Goal: Task Accomplishment & Management: Complete application form

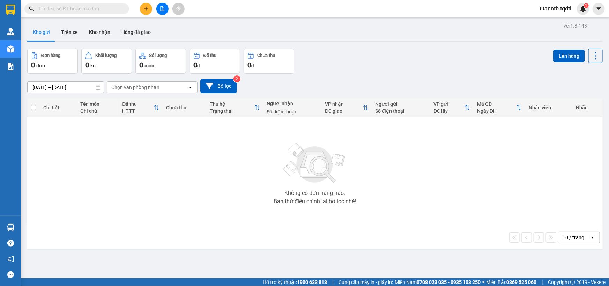
click at [161, 9] on icon "file-add" at bounding box center [162, 8] width 5 height 5
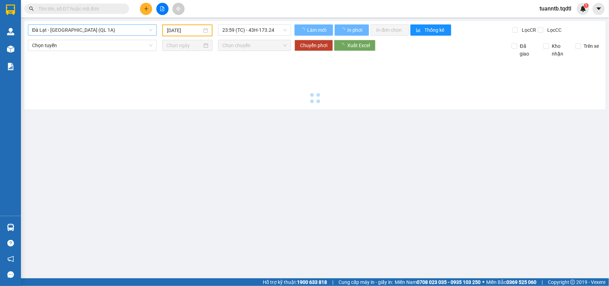
type input "[DATE]"
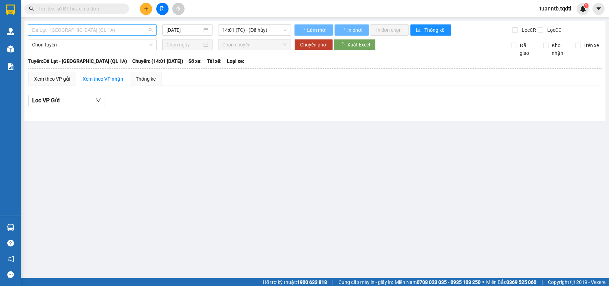
click at [113, 31] on span "Đà Lạt - [GEOGRAPHIC_DATA] (QL 1A)" at bounding box center [92, 30] width 120 height 10
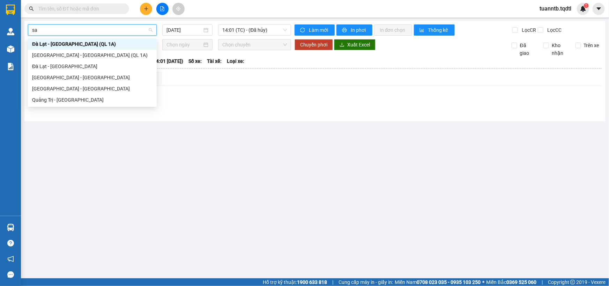
type input "sai"
click at [63, 81] on div "[GEOGRAPHIC_DATA] - [GEOGRAPHIC_DATA]" at bounding box center [92, 77] width 129 height 11
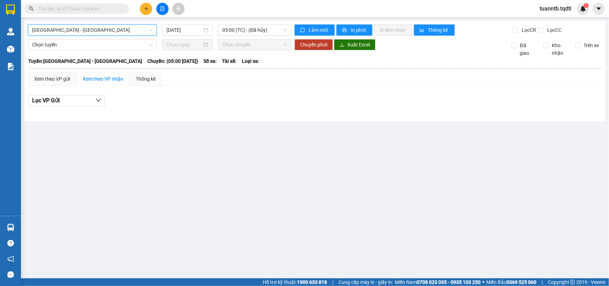
click at [190, 24] on div "[GEOGRAPHIC_DATA] - [GEOGRAPHIC_DATA] [GEOGRAPHIC_DATA] - [GEOGRAPHIC_DATA] [DA…" at bounding box center [314, 71] width 581 height 100
click at [198, 39] on div at bounding box center [187, 44] width 50 height 11
click at [185, 32] on div "Lọc các chuyến theo ngày" at bounding box center [188, 27] width 62 height 12
drag, startPoint x: 247, startPoint y: 82, endPoint x: 243, endPoint y: 51, distance: 32.0
click at [246, 82] on div "Xem theo VP gửi Xem theo VP nhận Thống kê" at bounding box center [314, 79] width 573 height 14
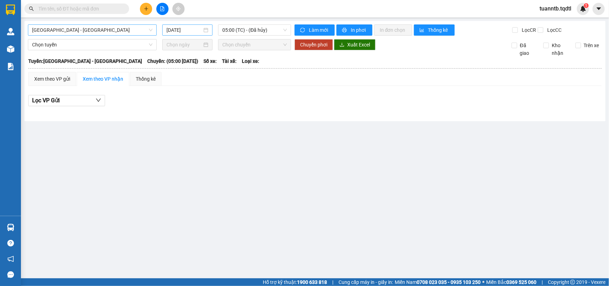
click at [186, 30] on input "[DATE]" at bounding box center [184, 30] width 36 height 8
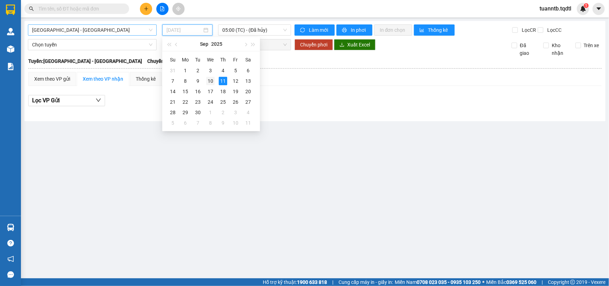
click at [213, 79] on div "10" at bounding box center [210, 81] width 8 height 8
type input "[DATE]"
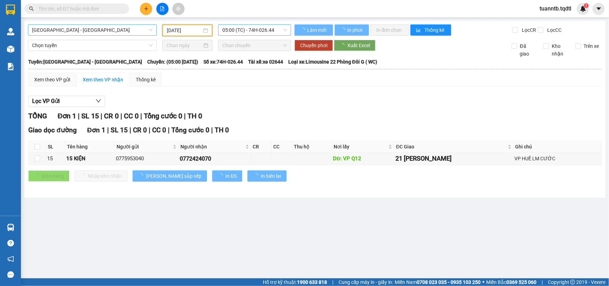
click at [261, 29] on span "05:00 (TC) - 74H-026.44" at bounding box center [254, 30] width 65 height 10
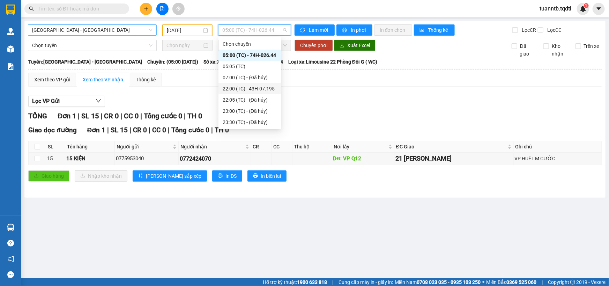
click at [265, 91] on div "22:00 (TC) - 43H-07.195" at bounding box center [250, 89] width 54 height 8
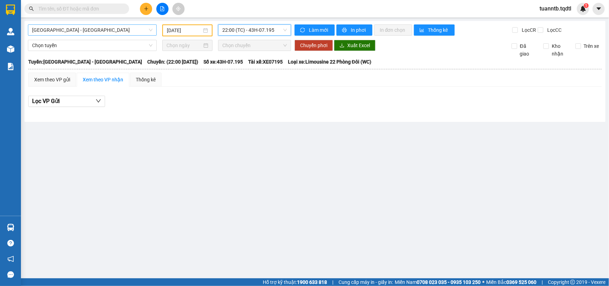
click at [258, 31] on span "22:00 (TC) - 43H-07.195" at bounding box center [254, 30] width 65 height 10
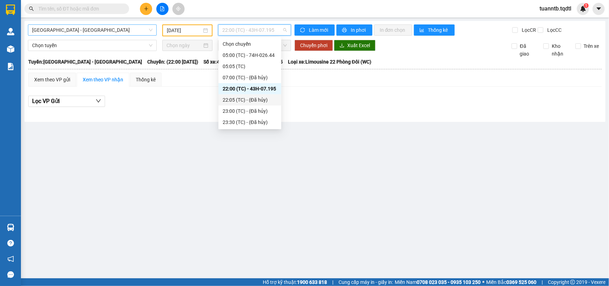
scroll to position [31, 0]
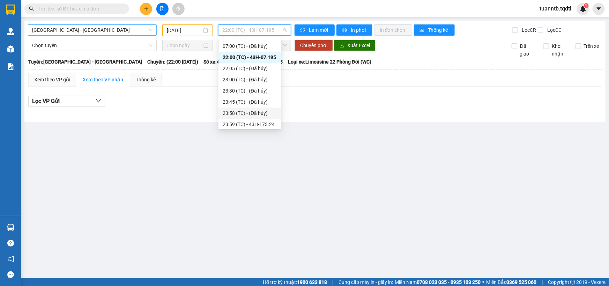
click at [265, 122] on div "23:59 (TC) - 43H-173.24" at bounding box center [250, 124] width 54 height 8
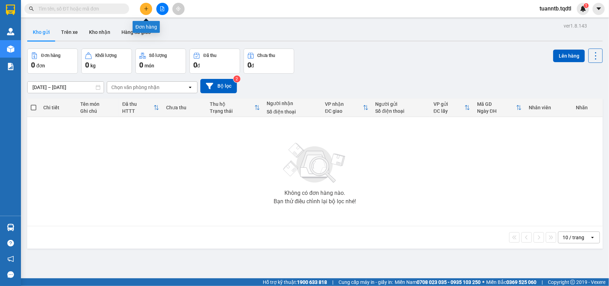
click at [145, 10] on icon "plus" at bounding box center [146, 8] width 5 height 5
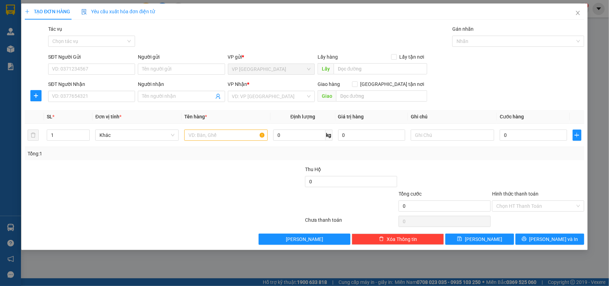
click at [254, 85] on div "VP Nhận *" at bounding box center [271, 84] width 87 height 8
click at [258, 95] on input "search" at bounding box center [269, 96] width 74 height 10
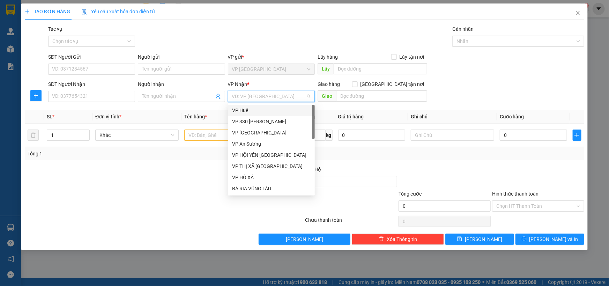
drag, startPoint x: 244, startPoint y: 108, endPoint x: 238, endPoint y: 110, distance: 6.1
click at [244, 108] on div "VP Huế" at bounding box center [271, 110] width 79 height 8
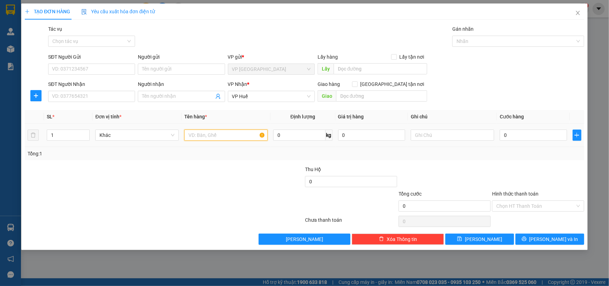
click at [228, 137] on input "text" at bounding box center [225, 134] width 83 height 11
click at [233, 133] on input "1 XE D9A5P" at bounding box center [225, 134] width 83 height 11
type input "1 XE ĐẠP"
click at [453, 134] on input "text" at bounding box center [452, 134] width 83 height 11
type input "CC"
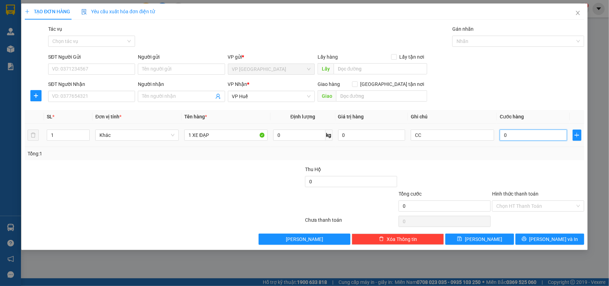
click at [514, 138] on input "0" at bounding box center [533, 134] width 67 height 11
click at [501, 137] on input "0" at bounding box center [533, 134] width 67 height 11
type input "20"
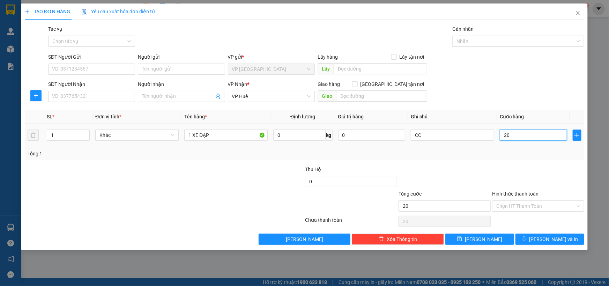
type input "200"
type input "2.000"
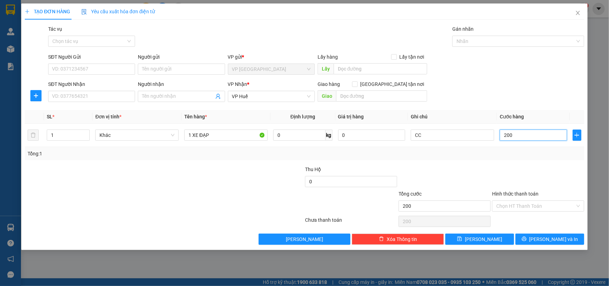
type input "2.000"
type input "20.000"
type input "200.000"
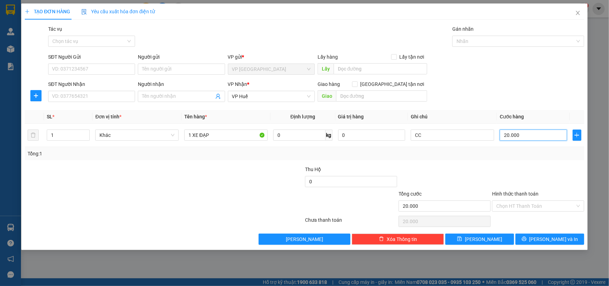
type input "200.000"
drag, startPoint x: 103, startPoint y: 70, endPoint x: 119, endPoint y: 70, distance: 16.8
click at [119, 70] on input "SĐT Người Gửi" at bounding box center [91, 69] width 87 height 11
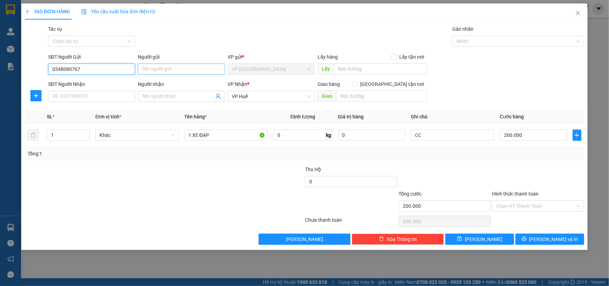
type input "0348080767"
click at [154, 70] on input "Người gửi" at bounding box center [181, 69] width 87 height 11
type input "A.Nhẫn"
click at [109, 102] on div "SĐT Người Nhận VD: 0377654321" at bounding box center [91, 92] width 87 height 24
click at [342, 98] on input "text" at bounding box center [381, 95] width 91 height 11
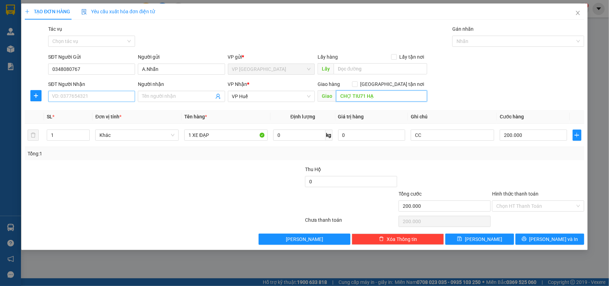
type input "CHỢ TIU71 HẠ"
click at [111, 96] on input "SĐT Người Nhận" at bounding box center [91, 96] width 87 height 11
type input "0789590857"
click at [165, 97] on input "Người nhận" at bounding box center [178, 96] width 72 height 8
type input "A.Nam"
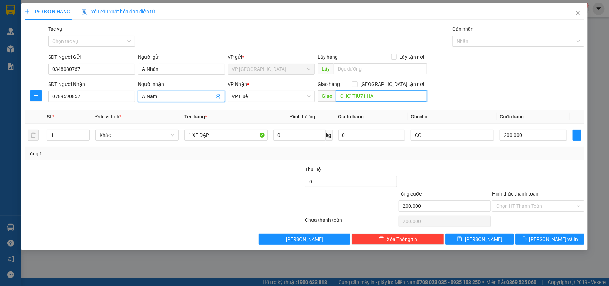
click at [362, 97] on input "CHỢ TIU71 HẠ" at bounding box center [381, 95] width 91 height 11
click at [365, 99] on input "CHỢ TIU71 HẠ" at bounding box center [381, 95] width 91 height 11
type input "CHỢ TỨ HẠ"
click at [107, 98] on input "0789590857" at bounding box center [91, 96] width 87 height 11
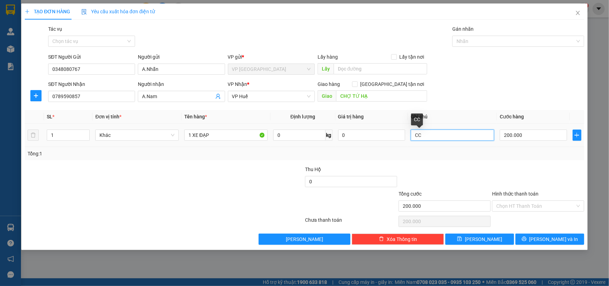
click at [440, 138] on input "CC" at bounding box center [452, 134] width 83 height 11
type input "CC ( 0907366989)"
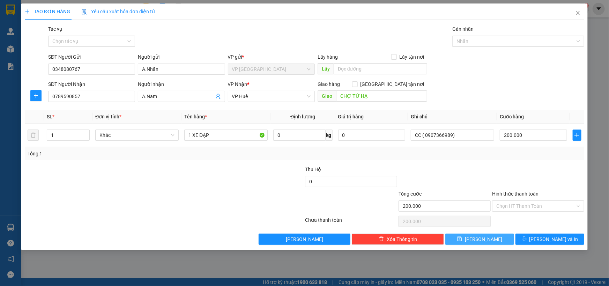
drag, startPoint x: 485, startPoint y: 243, endPoint x: 462, endPoint y: 243, distance: 23.4
click at [485, 243] on button "[PERSON_NAME]" at bounding box center [479, 238] width 69 height 11
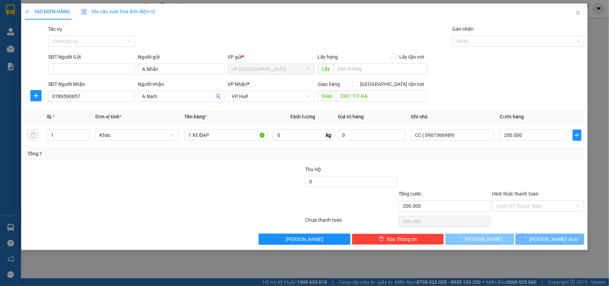
type input "0"
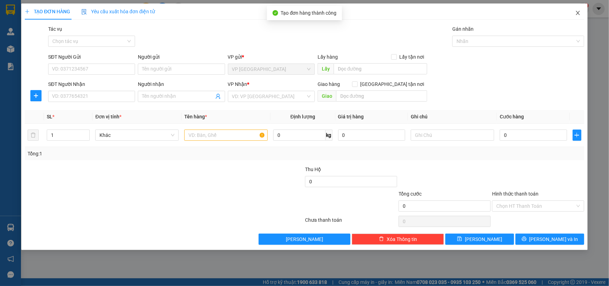
click at [575, 12] on span "Close" at bounding box center [578, 13] width 20 height 20
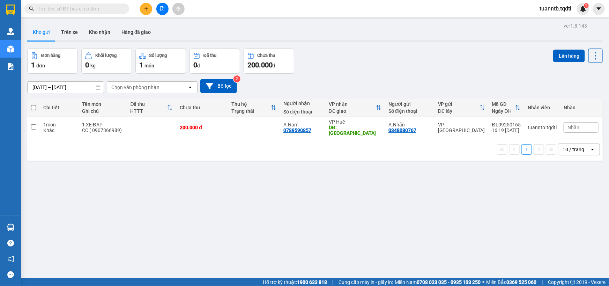
drag, startPoint x: 144, startPoint y: 134, endPoint x: 45, endPoint y: 106, distance: 103.3
click at [34, 106] on span at bounding box center [34, 108] width 6 height 6
click at [34, 104] on input "checkbox" at bounding box center [34, 104] width 0 height 0
checkbox input "true"
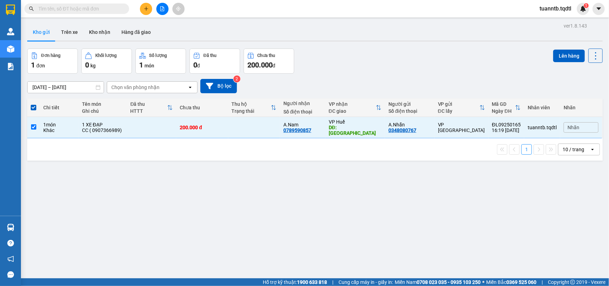
click at [564, 58] on button "Lên hàng" at bounding box center [569, 56] width 32 height 13
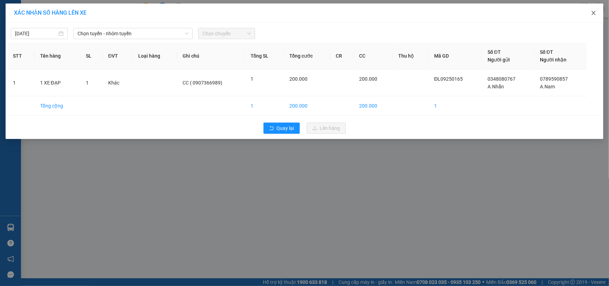
click at [593, 13] on icon "close" at bounding box center [594, 13] width 6 height 6
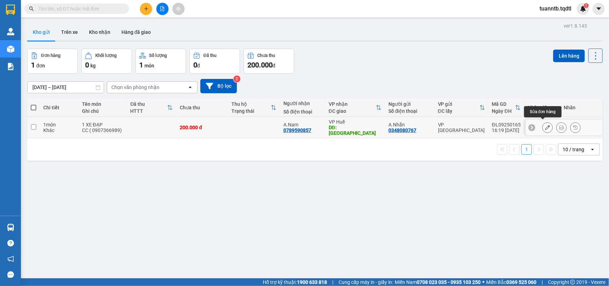
click at [545, 125] on icon at bounding box center [547, 127] width 5 height 5
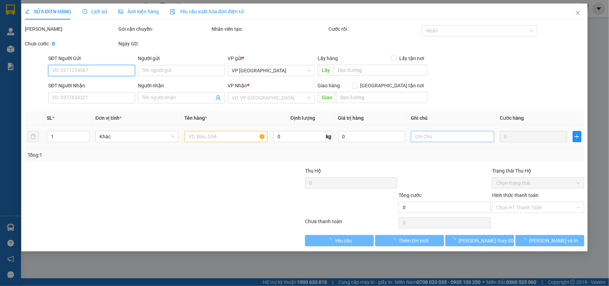
type input "0348080767"
type input "A.Nhẫn"
type input "0789590857"
type input "A.Nam"
type input "CHỢ TỨ HẠ"
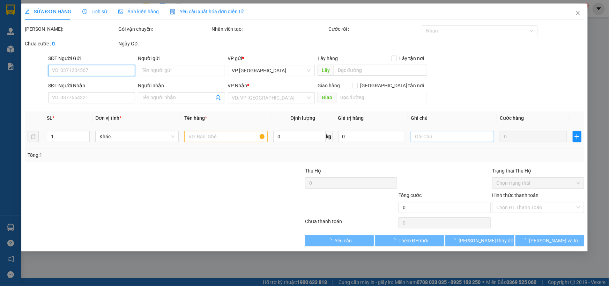
type input "200.000"
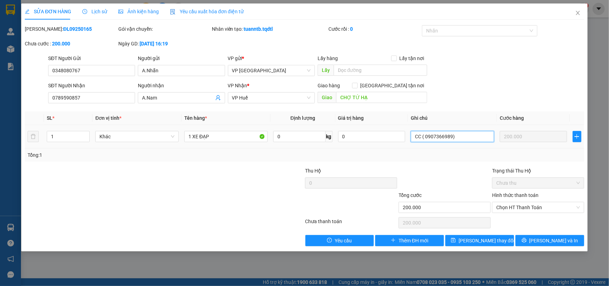
click at [468, 139] on input "CC ( 0907366989)" at bounding box center [452, 136] width 83 height 11
click at [578, 14] on icon "close" at bounding box center [578, 13] width 4 height 4
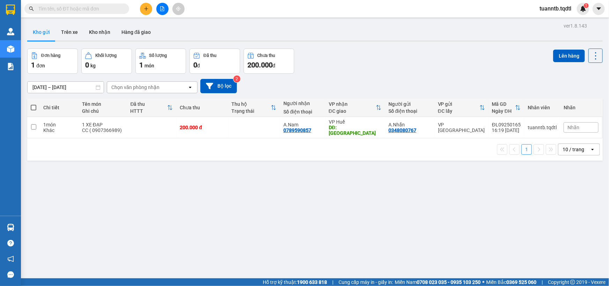
click at [35, 106] on span at bounding box center [34, 108] width 6 height 6
click at [34, 104] on input "checkbox" at bounding box center [34, 104] width 0 height 0
checkbox input "true"
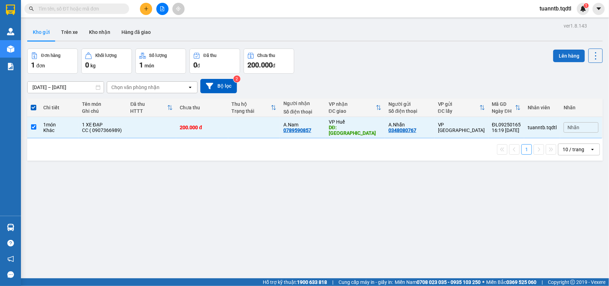
click at [565, 55] on button "Lên hàng" at bounding box center [569, 56] width 32 height 13
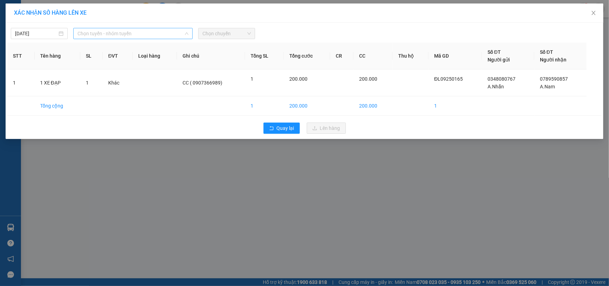
click at [169, 39] on div "Chọn tuyến - nhóm tuyến" at bounding box center [132, 33] width 119 height 11
drag, startPoint x: 169, startPoint y: 39, endPoint x: 162, endPoint y: 33, distance: 9.2
click at [162, 33] on span "Chọn tuyến - nhóm tuyến" at bounding box center [132, 33] width 111 height 10
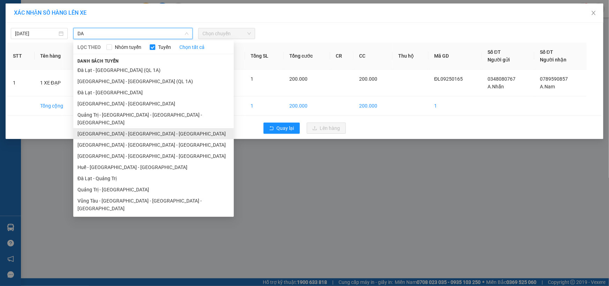
type input "DA"
click at [113, 128] on li "[GEOGRAPHIC_DATA] - [GEOGRAPHIC_DATA] - [GEOGRAPHIC_DATA]" at bounding box center [153, 133] width 161 height 11
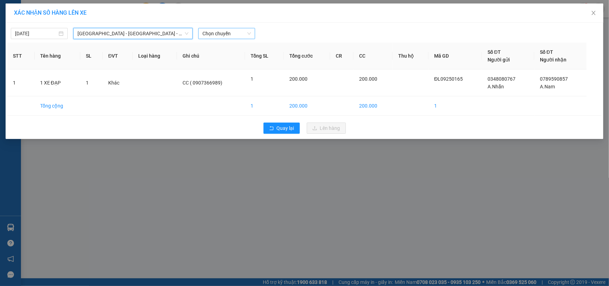
click at [227, 30] on span "Chọn chuyến" at bounding box center [226, 33] width 49 height 10
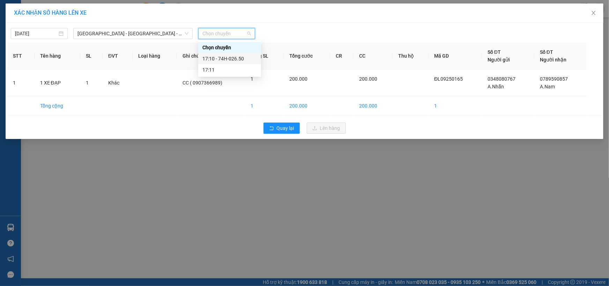
click at [228, 59] on div "17:10 - 74H-026.50" at bounding box center [229, 59] width 54 height 8
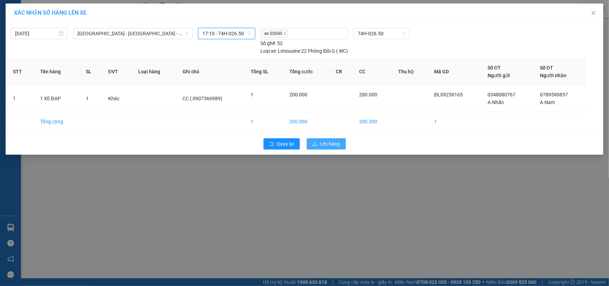
click at [334, 148] on button "Lên hàng" at bounding box center [326, 143] width 39 height 11
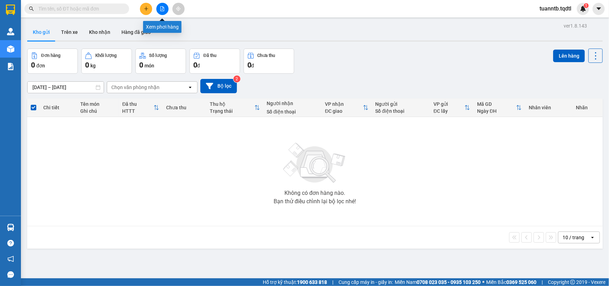
click at [160, 7] on icon "file-add" at bounding box center [162, 8] width 5 height 5
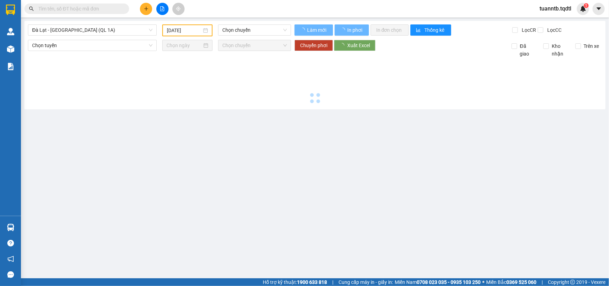
type input "[DATE]"
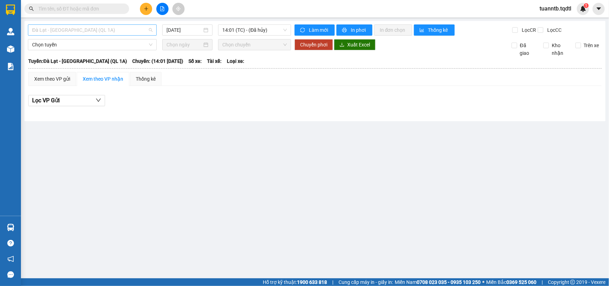
click at [108, 30] on span "Đà Lạt - [GEOGRAPHIC_DATA] (QL 1A)" at bounding box center [92, 30] width 120 height 10
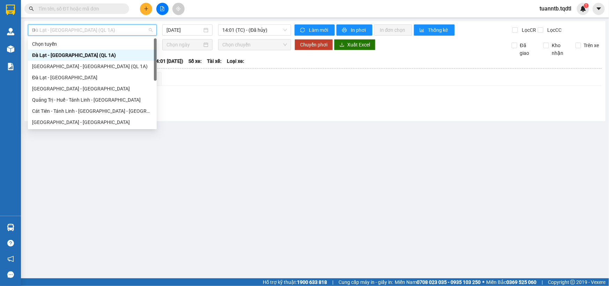
type input "DA"
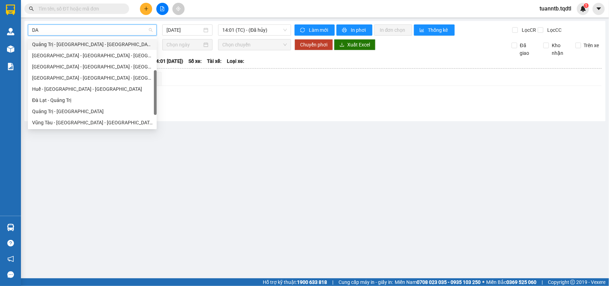
scroll to position [44, 0]
click at [51, 56] on div "[GEOGRAPHIC_DATA] - [GEOGRAPHIC_DATA] - [GEOGRAPHIC_DATA]" at bounding box center [92, 56] width 120 height 8
type input "[DATE]"
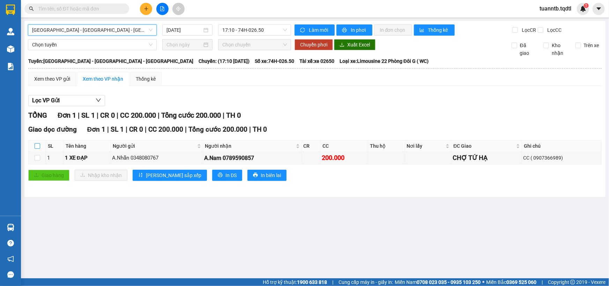
click at [38, 145] on input "checkbox" at bounding box center [38, 146] width 6 height 6
checkbox input "true"
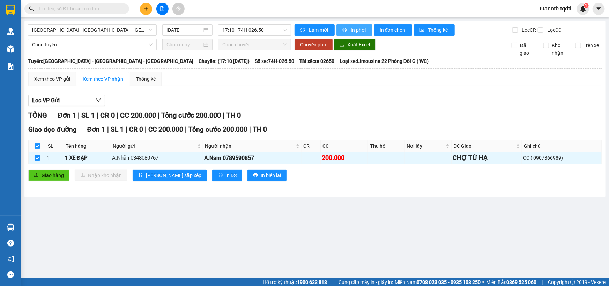
click at [362, 29] on span "In phơi" at bounding box center [359, 30] width 16 height 8
click at [346, 29] on icon "printer" at bounding box center [344, 30] width 5 height 5
click at [356, 31] on span "In phơi" at bounding box center [359, 30] width 16 height 8
click at [351, 27] on span "In phơi" at bounding box center [359, 30] width 16 height 8
click at [361, 31] on span "In phơi" at bounding box center [359, 30] width 16 height 8
